Goal: Task Accomplishment & Management: Manage account settings

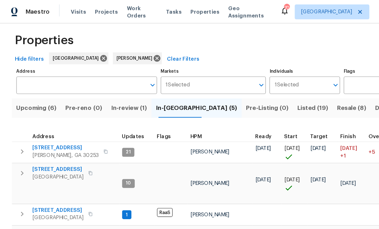
scroll to position [6, 0]
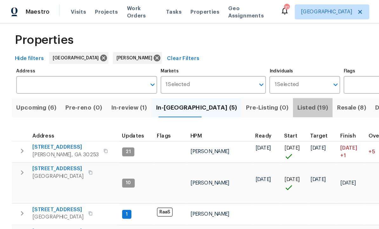
click at [254, 91] on span "Listed (19)" at bounding box center [267, 92] width 26 height 9
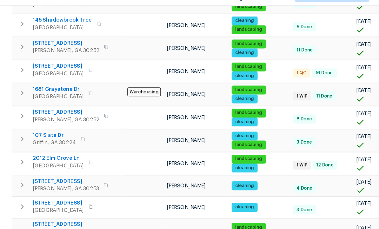
scroll to position [283, 0]
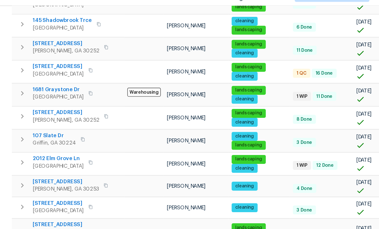
click at [46, 227] on span "1104 Maple Dr" at bounding box center [49, 230] width 42 height 6
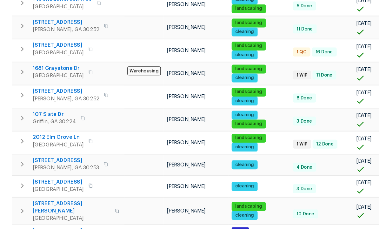
click at [52, 204] on span "230 Oak Meadows Pl" at bounding box center [61, 210] width 66 height 13
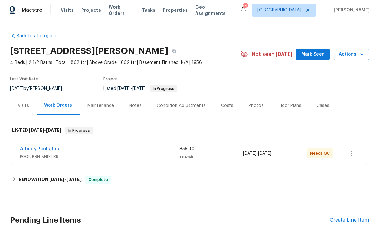
click at [47, 147] on link "Affinity Pools, Inc" at bounding box center [39, 149] width 39 height 4
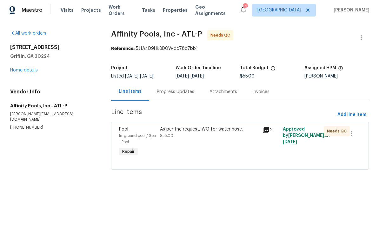
click at [241, 142] on div "As per the request, WO for water hose. $55.00" at bounding box center [209, 142] width 103 height 36
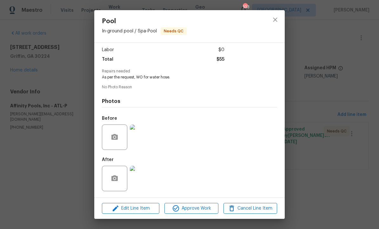
scroll to position [44, 0]
click at [188, 208] on span "Approve Work" at bounding box center [191, 208] width 50 height 8
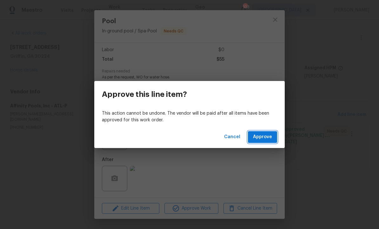
click at [259, 136] on span "Approve" at bounding box center [262, 137] width 19 height 8
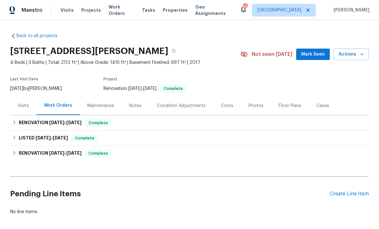
click at [309, 51] on span "Mark Seen" at bounding box center [312, 54] width 23 height 8
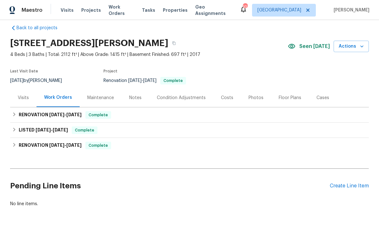
scroll to position [8, 0]
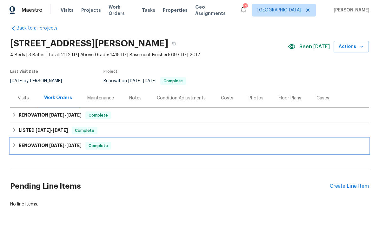
click at [66, 146] on span "9/8/25 - 10/1/25" at bounding box center [65, 145] width 32 height 4
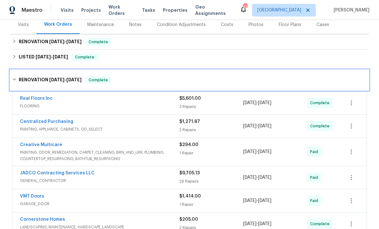
scroll to position [85, 0]
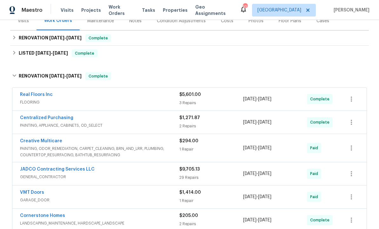
click at [76, 167] on link "JADCO Contracting Services LLC" at bounding box center [57, 169] width 75 height 4
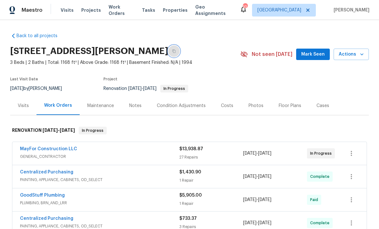
click at [180, 49] on button "button" at bounding box center [173, 50] width 11 height 11
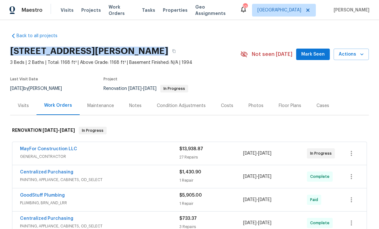
click at [298, 74] on section "[STREET_ADDRESS][PERSON_NAME] 3 Beds | 2 Baths | Total: 1168 ft² | Above Grade:…" at bounding box center [189, 69] width 359 height 53
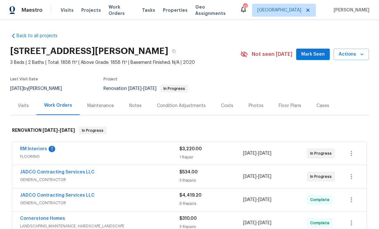
click at [312, 57] on span "Mark Seen" at bounding box center [312, 54] width 23 height 8
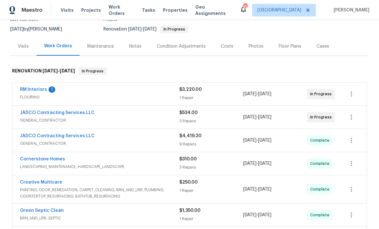
scroll to position [61, 0]
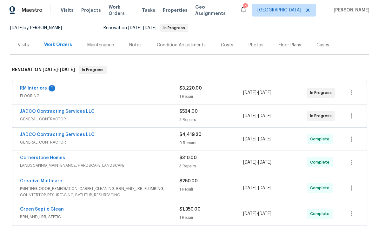
click at [33, 86] on link "RM Interiors" at bounding box center [33, 88] width 27 height 4
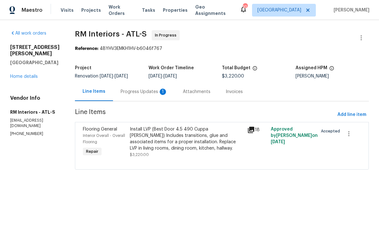
click at [133, 90] on div "Progress Updates 1" at bounding box center [144, 92] width 47 height 6
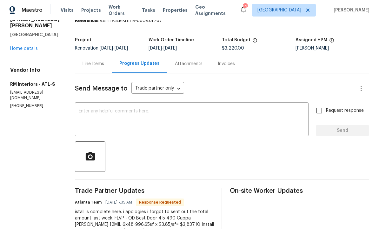
scroll to position [29, 0]
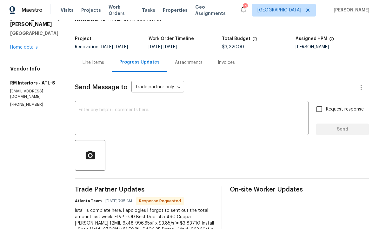
click at [88, 62] on div "Line Items" at bounding box center [94, 62] width 22 height 6
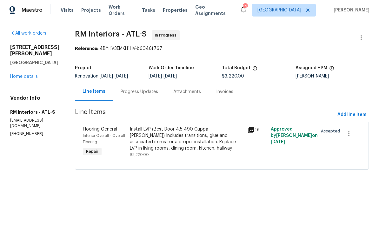
click at [140, 91] on div "Progress Updates" at bounding box center [139, 92] width 37 height 6
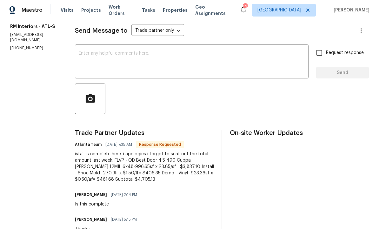
scroll to position [89, 0]
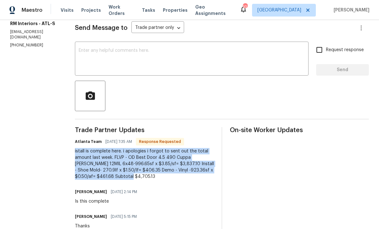
copy div "istall is complete here. i apologies i forgot to sent out the total amount last…"
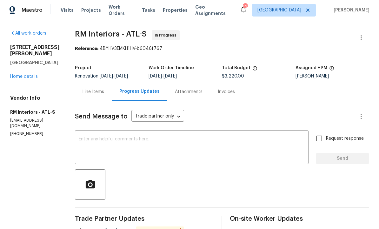
scroll to position [0, 0]
click at [89, 91] on div "Line Items" at bounding box center [94, 91] width 22 height 6
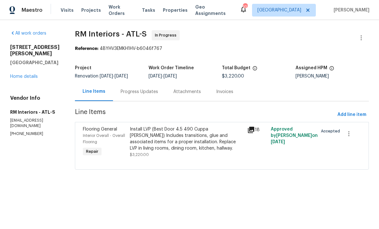
click at [176, 145] on div "Install LVP (Best Door 4.5 490 Cuppa [PERSON_NAME]) Includes transitions, glue …" at bounding box center [187, 138] width 114 height 25
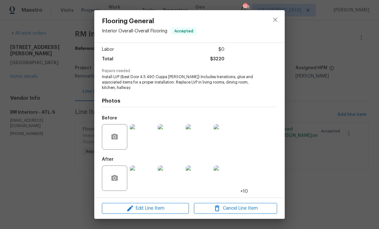
scroll to position [43, 0]
click at [151, 208] on span "Edit Line Item" at bounding box center [145, 208] width 83 height 8
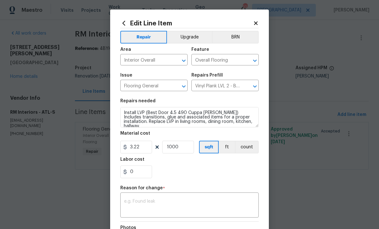
click at [166, 206] on textarea at bounding box center [189, 205] width 131 height 13
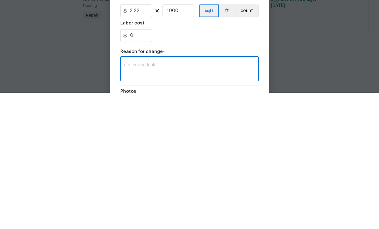
click at [164, 199] on textarea at bounding box center [189, 205] width 131 height 13
paste textarea "istall is complete here. i apologies i forgot to sent out the total amount last…"
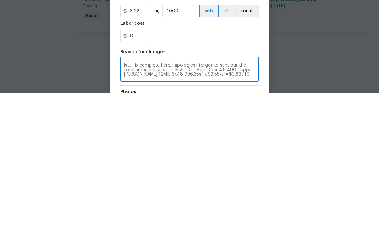
scroll to position [9, 0]
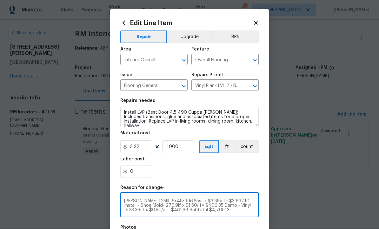
type textarea "istall is complete here. i apologies i forgot to sent out the total amount last…"
click at [141, 147] on input "3.22" at bounding box center [136, 147] width 32 height 13
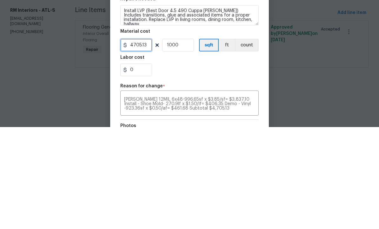
type input "4705.13"
click at [186, 141] on input "1000" at bounding box center [178, 147] width 32 height 13
type input "1"
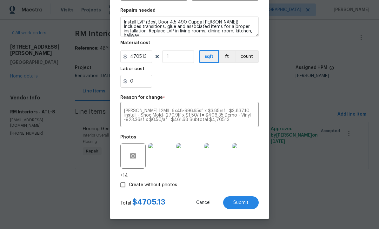
scroll to position [91, 0]
click at [239, 201] on span "Submit" at bounding box center [240, 203] width 15 height 5
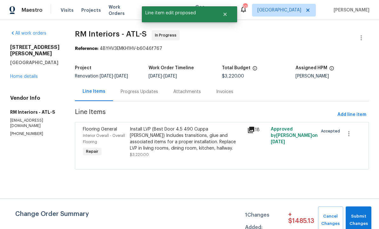
scroll to position [0, 0]
click at [356, 215] on span "Submit Changes" at bounding box center [358, 220] width 19 height 15
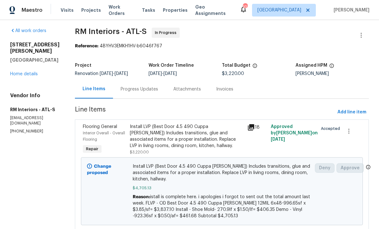
scroll to position [2, 0]
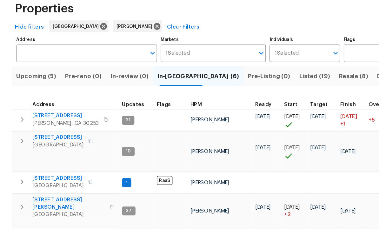
click at [155, 94] on span "In-reno (6)" at bounding box center [170, 98] width 70 height 9
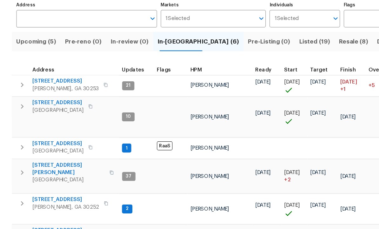
scroll to position [29, 0]
click at [42, 171] on span "280 Hoglen Dr" at bounding box center [59, 177] width 62 height 13
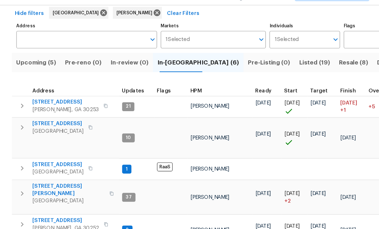
scroll to position [21, 0]
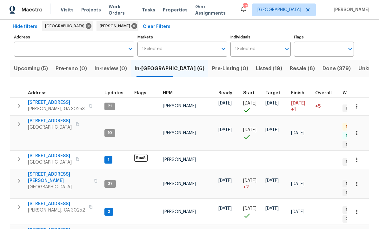
click at [44, 118] on span "10712 Southwood Dr" at bounding box center [50, 121] width 44 height 6
click at [57, 201] on span "446 Noblewood Dr" at bounding box center [56, 204] width 57 height 6
click at [18, 204] on icon "button" at bounding box center [19, 208] width 8 height 8
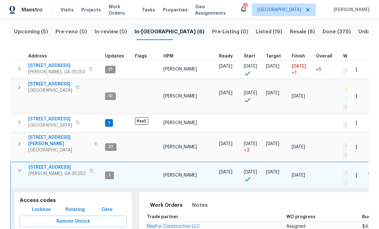
scroll to position [69, 0]
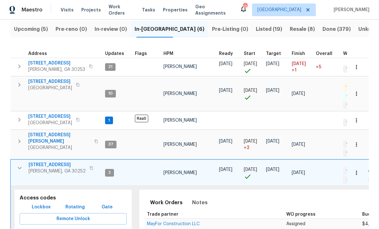
click at [40, 204] on span "Lockbox" at bounding box center [41, 208] width 19 height 8
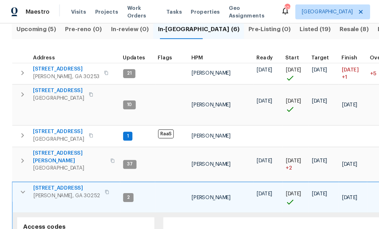
scroll to position [71, 0]
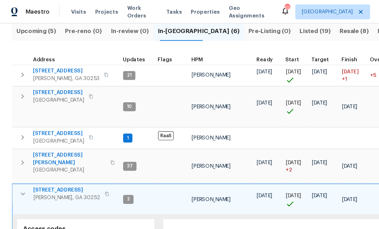
click at [18, 164] on icon "button" at bounding box center [20, 165] width 4 height 2
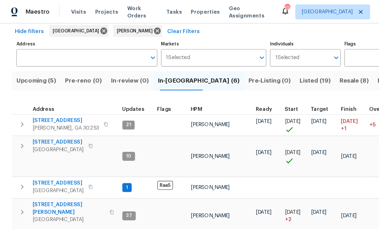
scroll to position [12, 0]
click at [54, 153] on span "930 Thornwood Cir" at bounding box center [50, 156] width 44 height 6
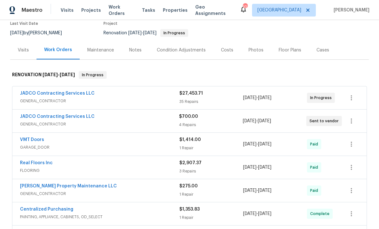
scroll to position [56, 0]
click at [50, 116] on link "JADCO Contracting Services LLC" at bounding box center [57, 116] width 75 height 4
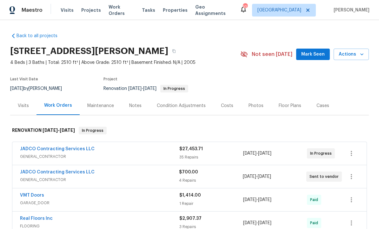
click at [133, 103] on div "Notes" at bounding box center [135, 106] width 12 height 6
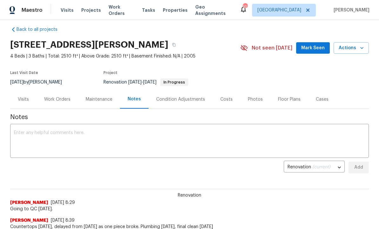
scroll to position [7, 0]
click at [99, 144] on textarea at bounding box center [189, 141] width 351 height 22
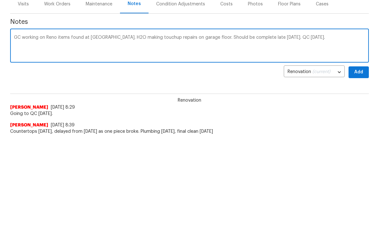
type textarea "GC working on Reno items found at [GEOGRAPHIC_DATA]. H2O making touchup repairs…"
click at [356, 163] on span "Add" at bounding box center [359, 167] width 10 height 8
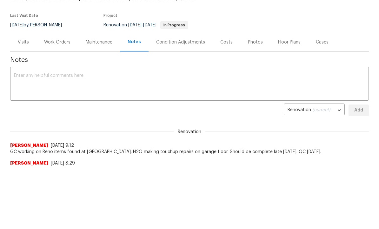
scroll to position [63, 0]
click at [24, 42] on div "Visits" at bounding box center [23, 42] width 11 height 6
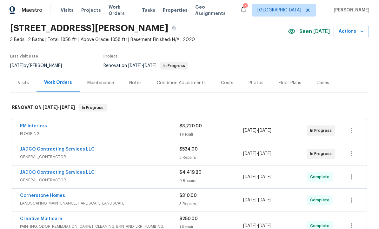
scroll to position [27, 0]
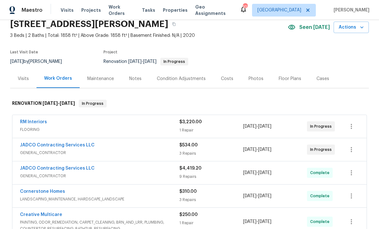
click at [134, 81] on div "Notes" at bounding box center [135, 79] width 12 height 6
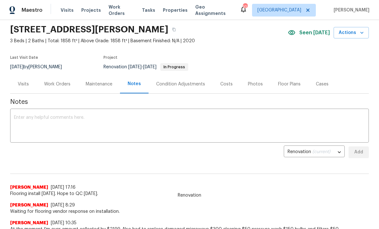
scroll to position [22, 0]
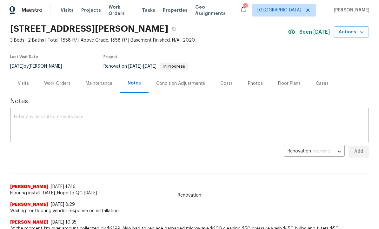
click at [95, 126] on textarea at bounding box center [189, 126] width 351 height 22
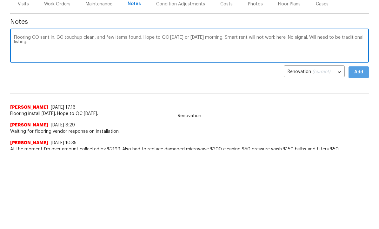
type textarea "Flooring CO sent in. GC touchup clean, and few items found. Hope to QC [DATE] o…"
click at [360, 148] on span "Add" at bounding box center [359, 152] width 10 height 8
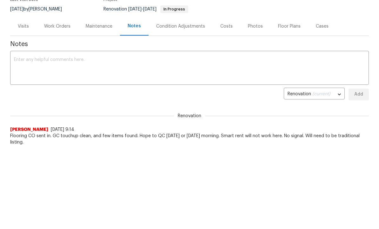
scroll to position [0, 0]
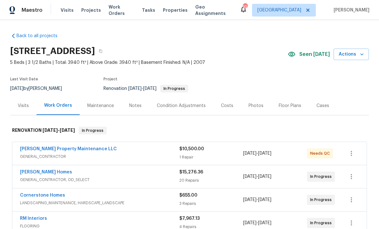
click at [135, 107] on div "Notes" at bounding box center [135, 106] width 12 height 6
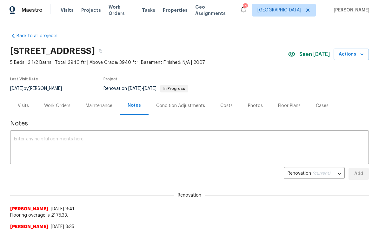
click at [123, 139] on textarea at bounding box center [189, 148] width 351 height 22
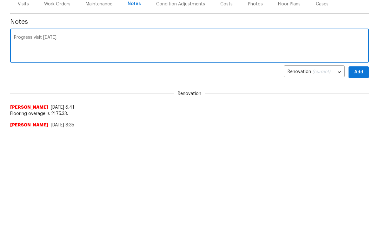
type textarea "Progress visit today."
click at [363, 170] on span "Add" at bounding box center [359, 174] width 10 height 8
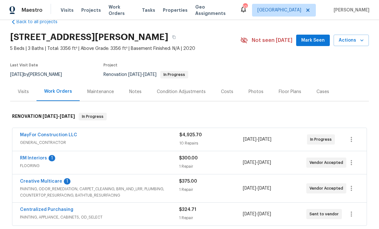
scroll to position [14, 0]
click at [51, 179] on link "Creative Multicare" at bounding box center [41, 181] width 42 height 4
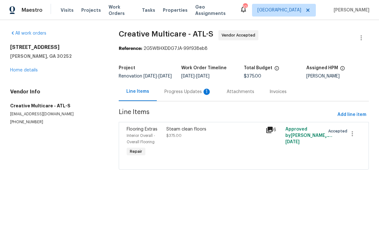
click at [187, 95] on div "Progress Updates 1" at bounding box center [187, 92] width 47 height 6
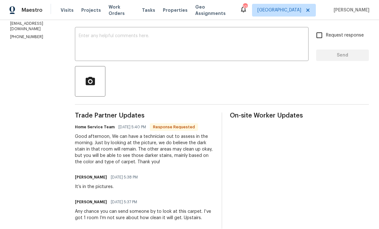
scroll to position [103, 0]
click at [159, 51] on textarea at bounding box center [192, 45] width 226 height 22
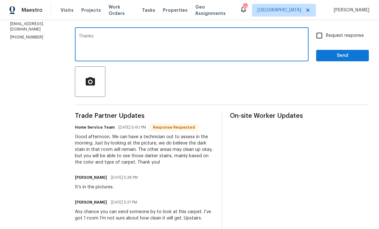
type textarea "Thanks"
click at [339, 60] on span "Send" at bounding box center [342, 56] width 43 height 8
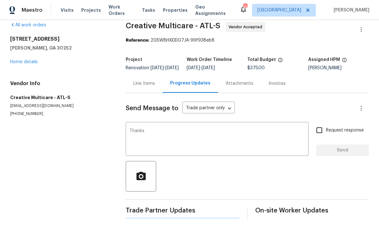
scroll to position [0, 0]
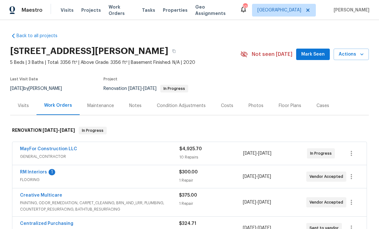
click at [39, 171] on link "RM Interiors" at bounding box center [33, 172] width 27 height 4
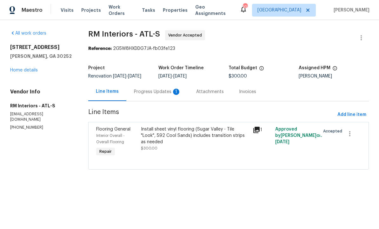
click at [160, 92] on div "Progress Updates 1" at bounding box center [157, 91] width 62 height 19
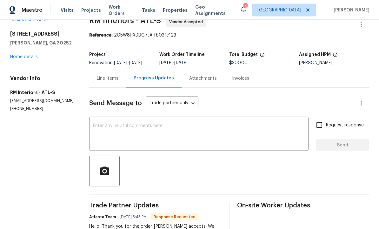
scroll to position [11, 0]
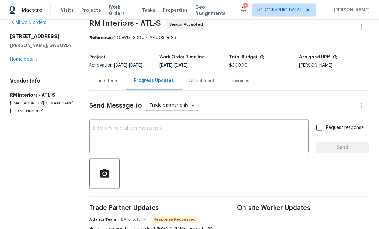
click at [156, 138] on textarea at bounding box center [199, 137] width 212 height 22
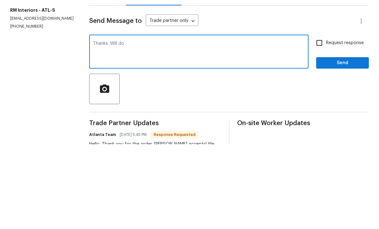
type textarea "Thanks. Will do"
click at [344, 144] on span "Send" at bounding box center [342, 148] width 43 height 8
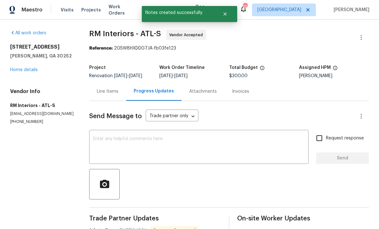
scroll to position [13, 0]
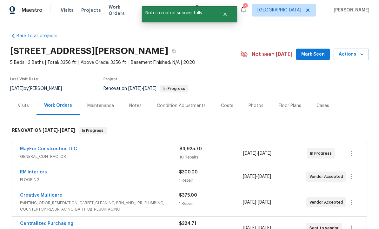
click at [309, 53] on span "Mark Seen" at bounding box center [312, 54] width 23 height 8
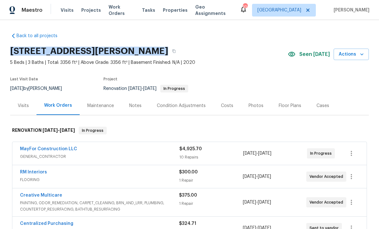
click at [135, 104] on div "Notes" at bounding box center [135, 106] width 12 height 6
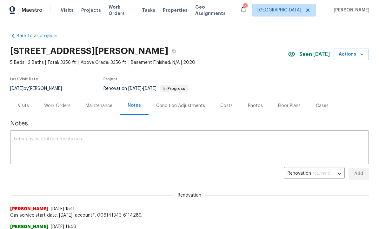
click at [137, 164] on div "x ​" at bounding box center [189, 148] width 359 height 32
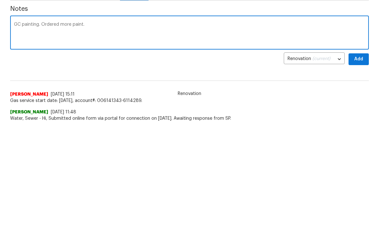
scroll to position [9, 0]
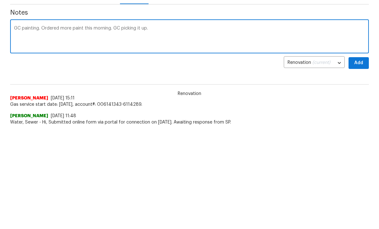
type textarea "GC painting. Ordered more paint this morning. GC picking it up."
click at [357, 159] on button "Add" at bounding box center [359, 165] width 20 height 12
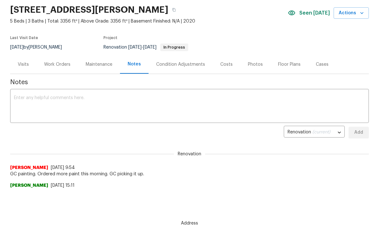
scroll to position [0, 0]
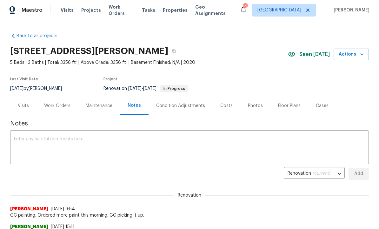
click at [175, 108] on div "Condition Adjustments" at bounding box center [180, 106] width 49 height 6
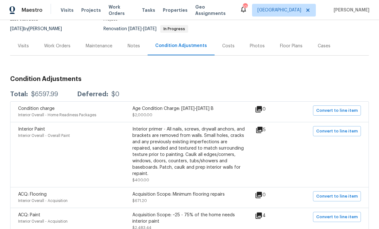
scroll to position [59, 0]
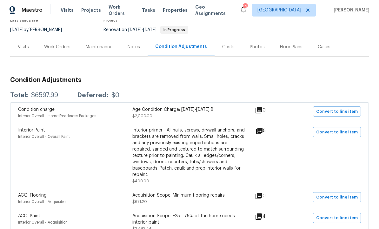
click at [53, 48] on div "Work Orders" at bounding box center [57, 47] width 26 height 6
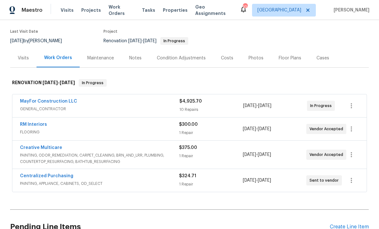
scroll to position [43, 0]
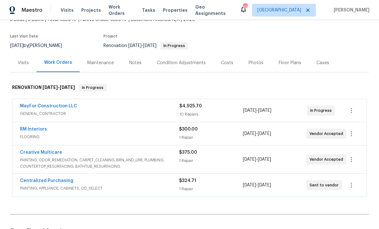
click at [135, 59] on div "Notes" at bounding box center [136, 62] width 28 height 19
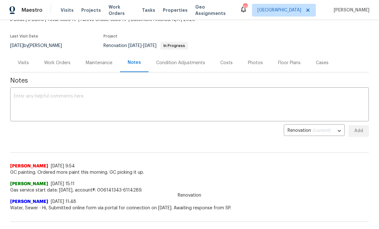
click at [127, 105] on textarea at bounding box center [189, 105] width 351 height 22
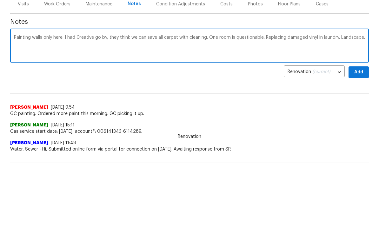
type textarea "Painting walls only here. I had Creative go by, they think we can save all carp…"
click at [359, 127] on span "Add" at bounding box center [359, 131] width 10 height 8
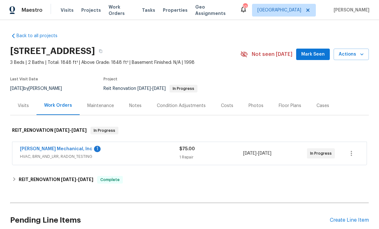
click at [65, 148] on link "[PERSON_NAME] Mechanical, Inc" at bounding box center [56, 149] width 72 height 4
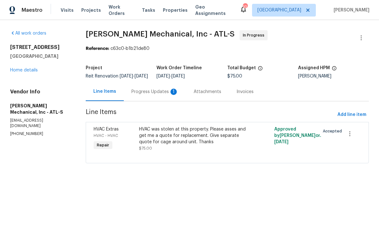
click at [156, 95] on div "Progress Updates 1" at bounding box center [154, 92] width 47 height 6
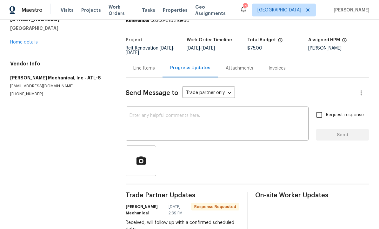
click at [172, 122] on textarea at bounding box center [217, 124] width 175 height 22
